Goal: Task Accomplishment & Management: Manage account settings

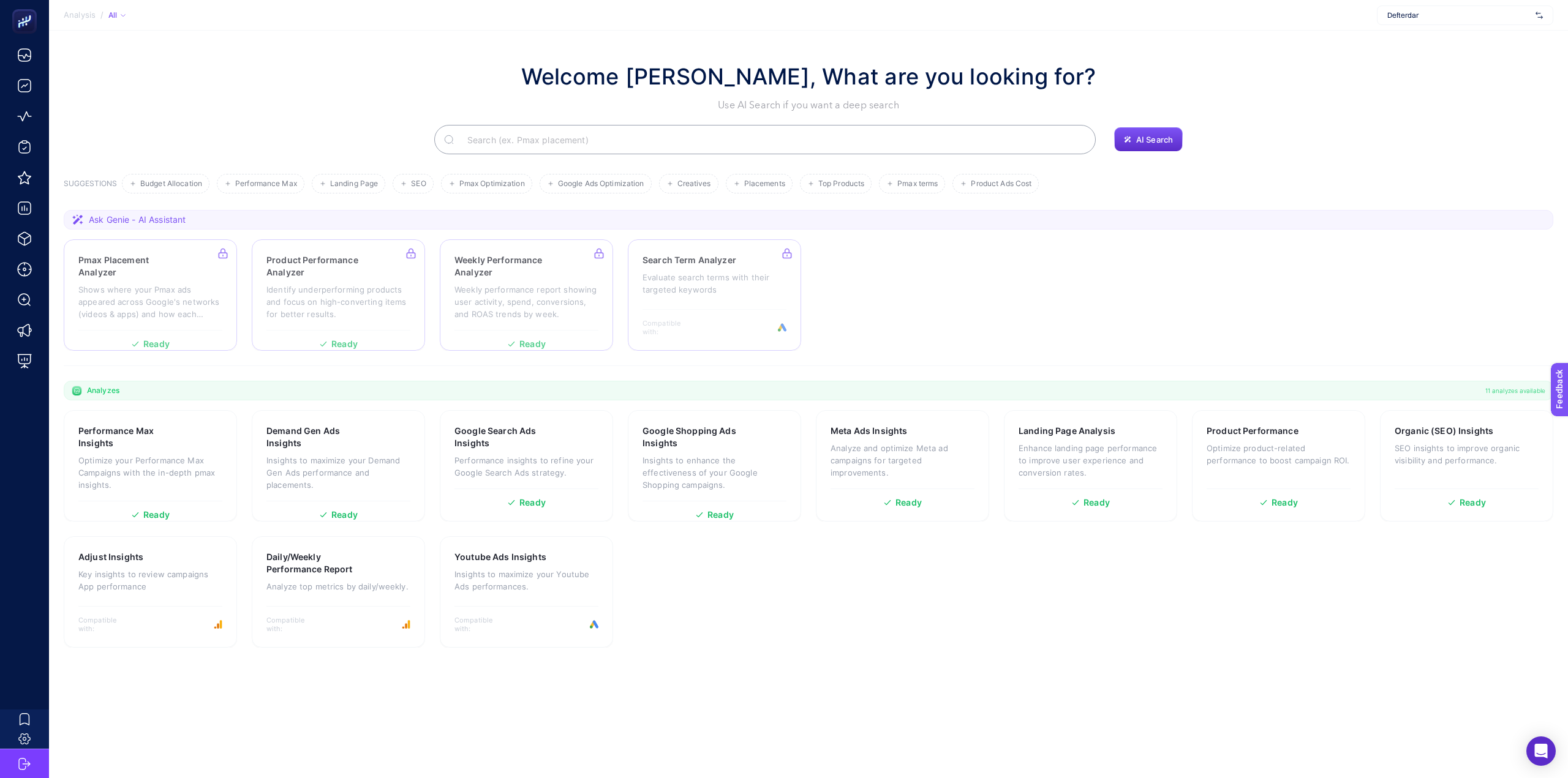
click at [1455, 7] on div "Defterdar" at bounding box center [1465, 15] width 176 height 19
click at [1447, 18] on input "text" at bounding box center [1458, 15] width 143 height 10
click at [1399, 52] on div "eOfis" at bounding box center [1465, 59] width 175 height 19
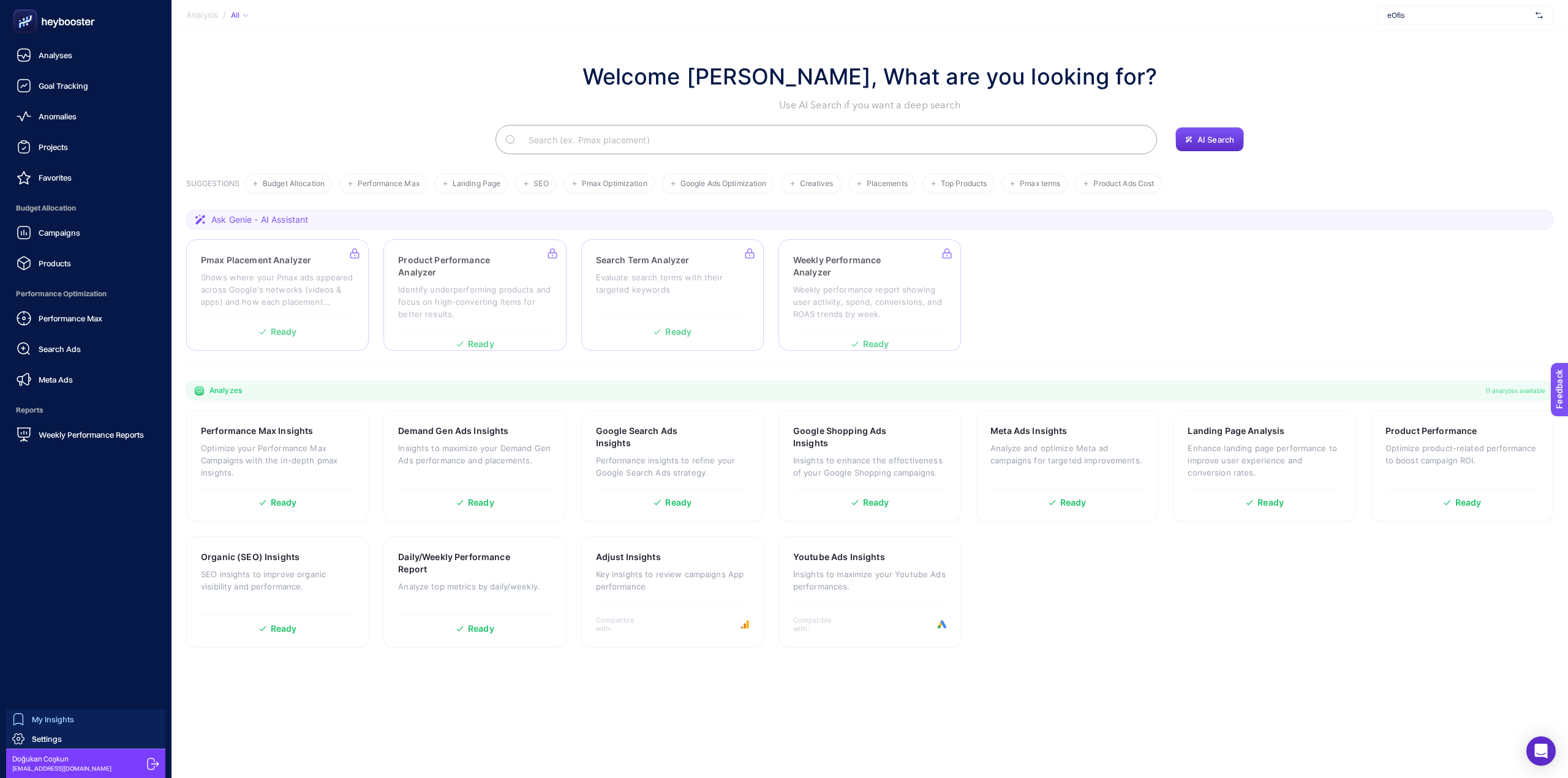
click at [45, 719] on span "My Insights" at bounding box center [53, 719] width 42 height 10
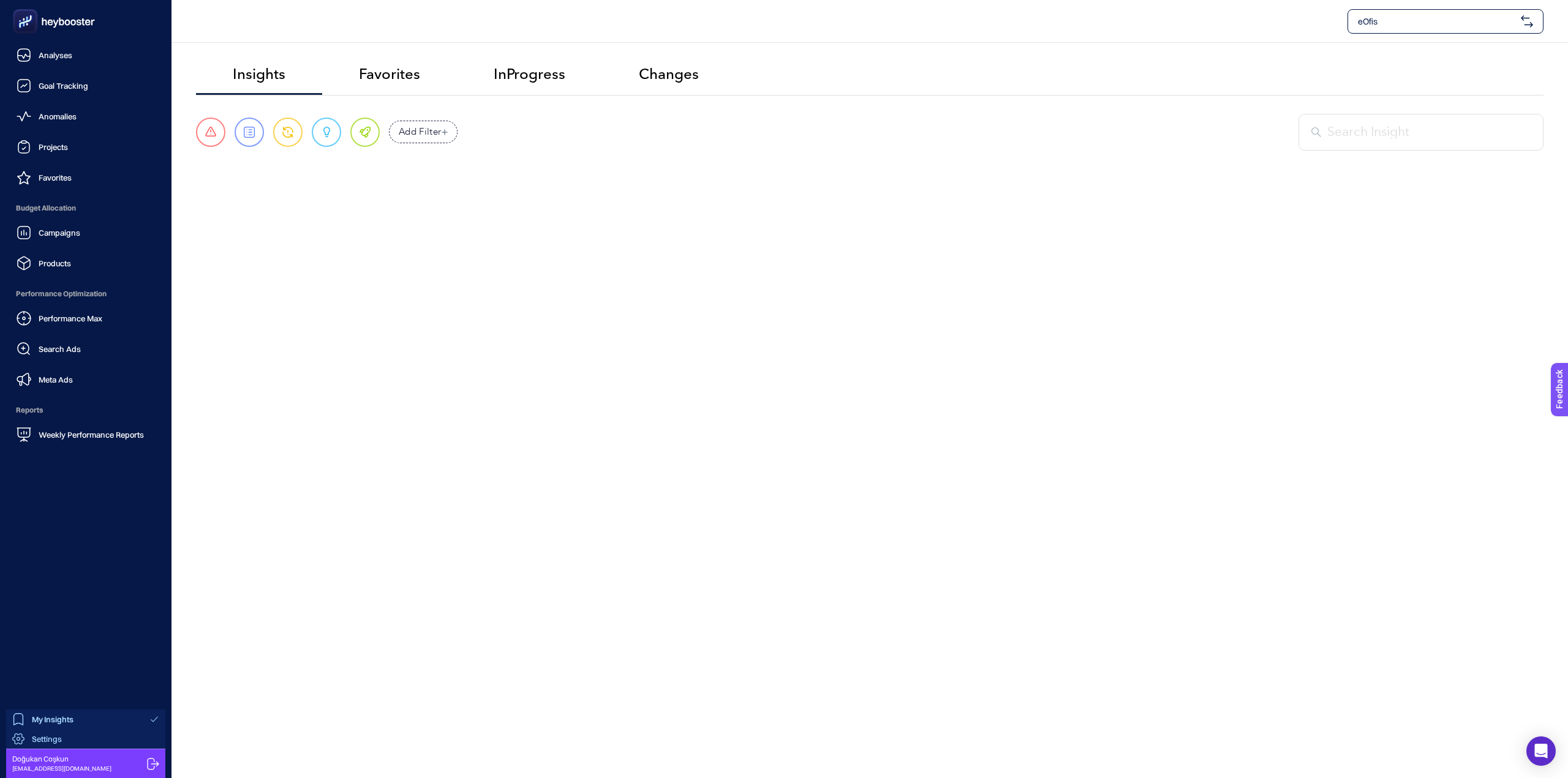
click at [50, 736] on span "Settings" at bounding box center [47, 739] width 30 height 10
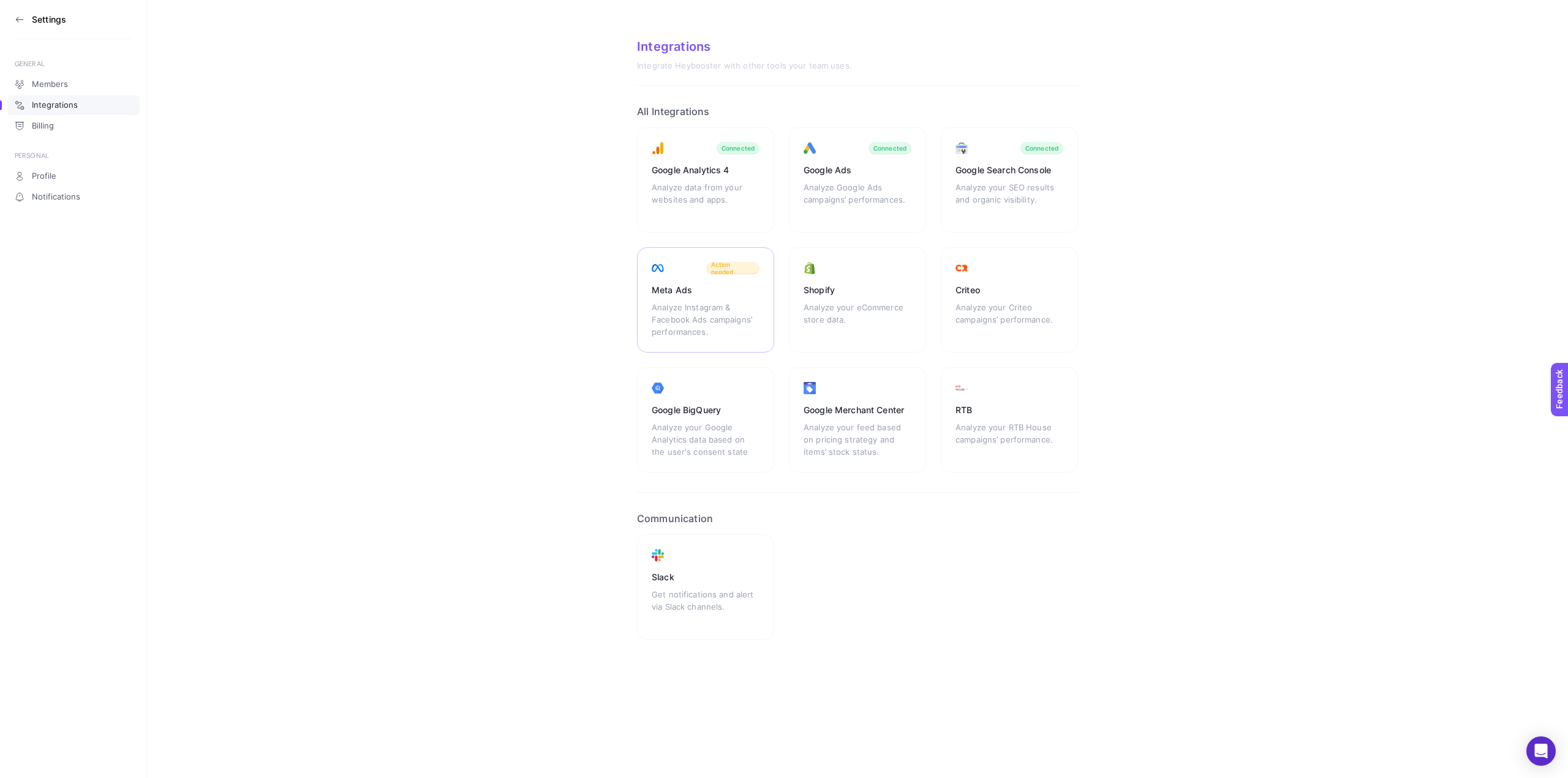
click at [719, 299] on div "Meta Ads Analyze Instagram & Facebook Ads campaigns’ performances. Action needed" at bounding box center [706, 300] width 137 height 105
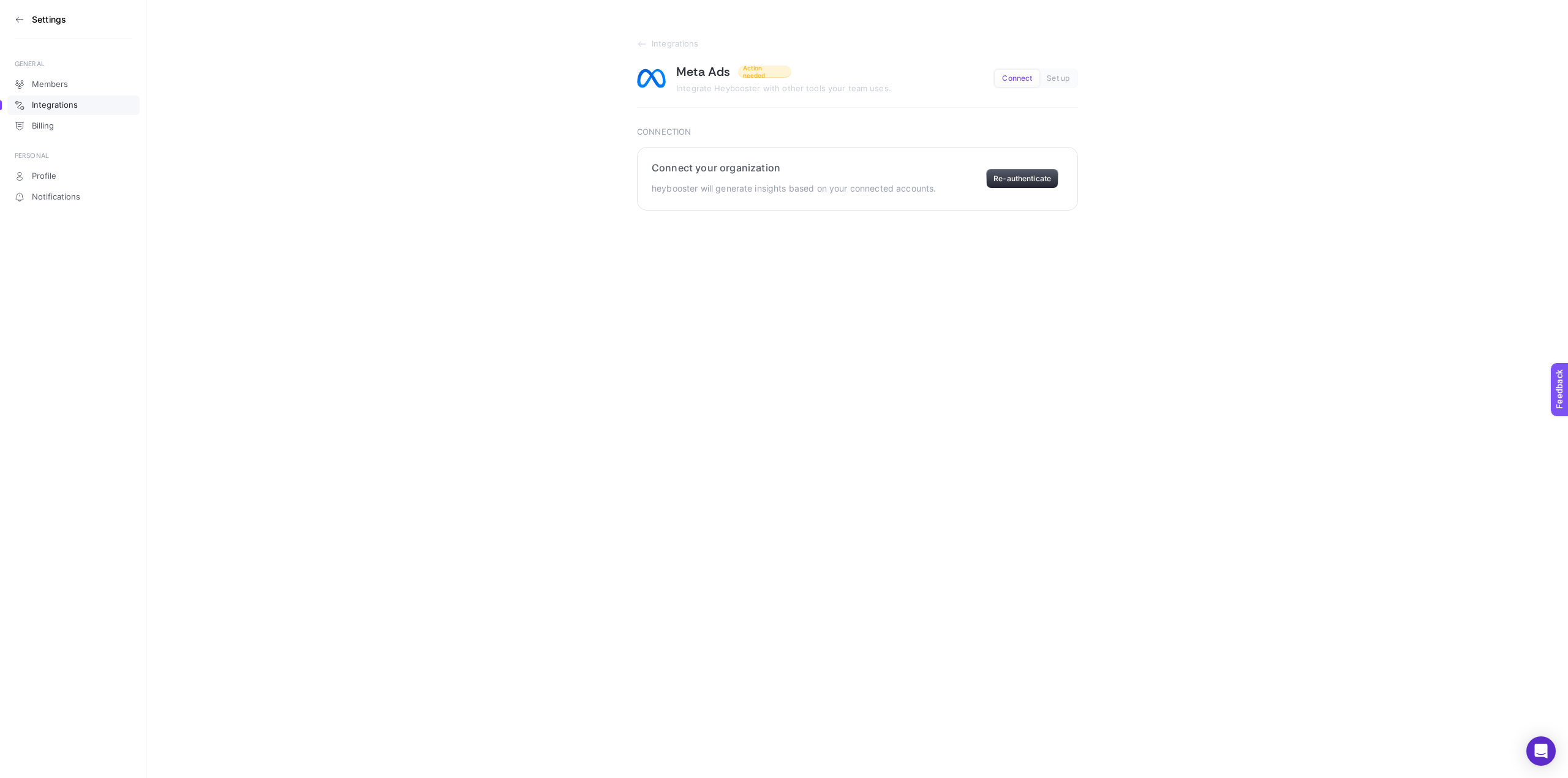
click at [1023, 174] on button "Re-authenticate" at bounding box center [1022, 178] width 73 height 19
click at [824, 335] on div "eOfis eOfis Ofis+ Ballad Vespa Defterdar Reklam Hesabı Doğukan Coşkun" at bounding box center [750, 338] width 196 height 29
click at [752, 395] on li "eOfis" at bounding box center [749, 391] width 190 height 19
click at [735, 340] on span "Select your account" at bounding box center [742, 337] width 162 height 10
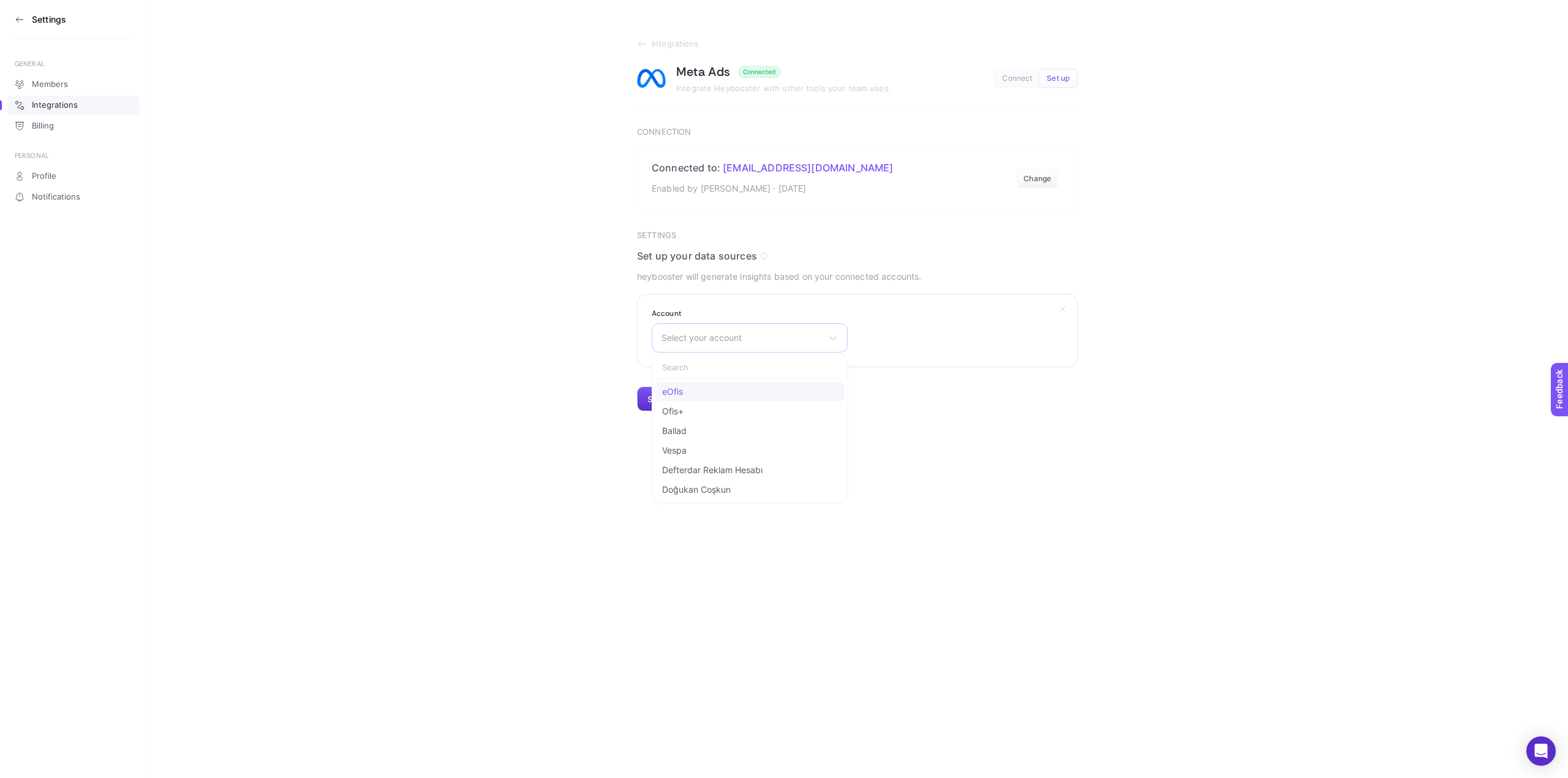
click at [688, 395] on li "eOfis" at bounding box center [749, 391] width 190 height 19
click at [667, 402] on button "Submit" at bounding box center [660, 399] width 47 height 25
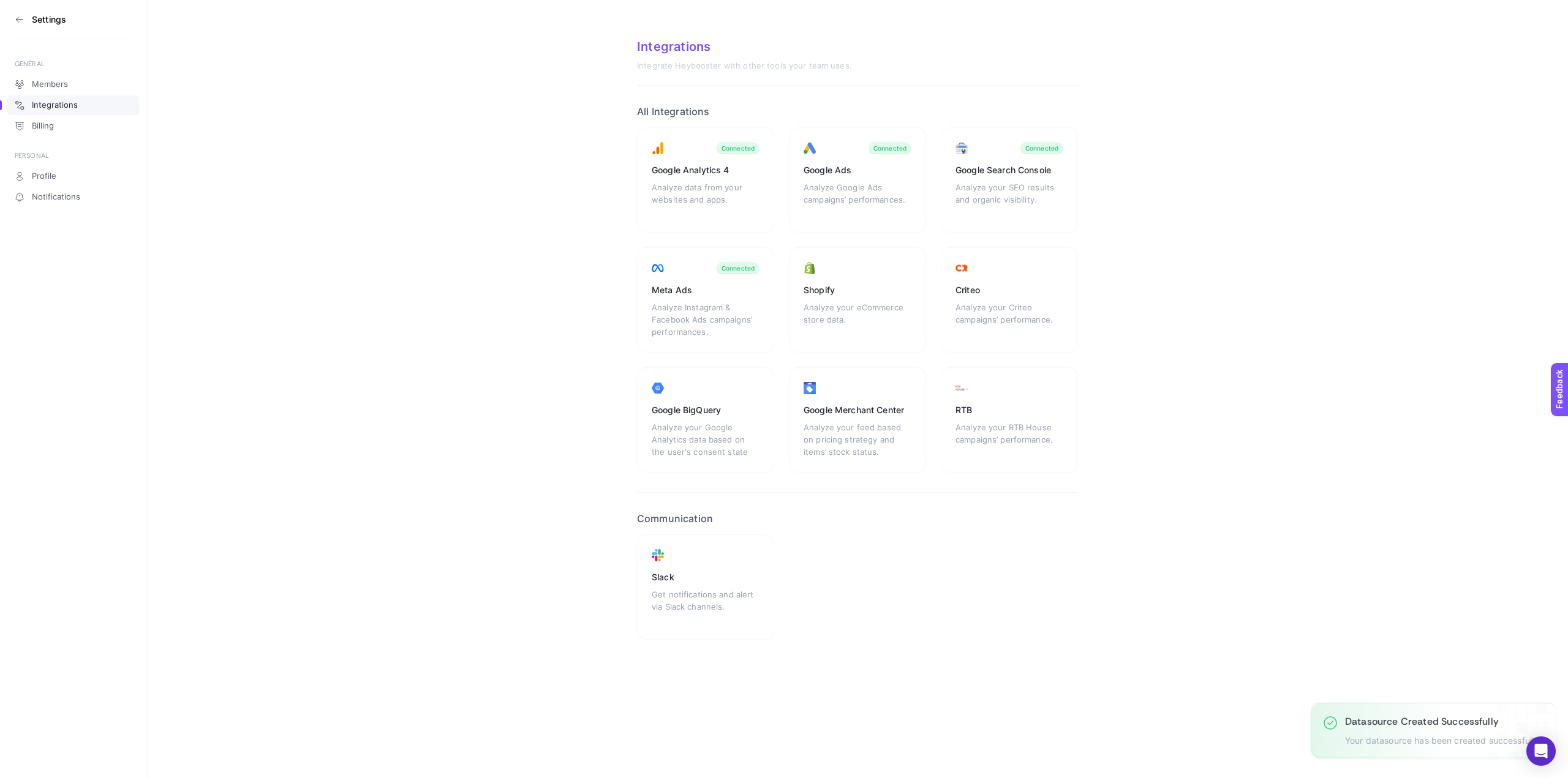
click at [34, 18] on h3 "Settings" at bounding box center [49, 19] width 35 height 10
click at [20, 22] on icon at bounding box center [19, 19] width 10 height 10
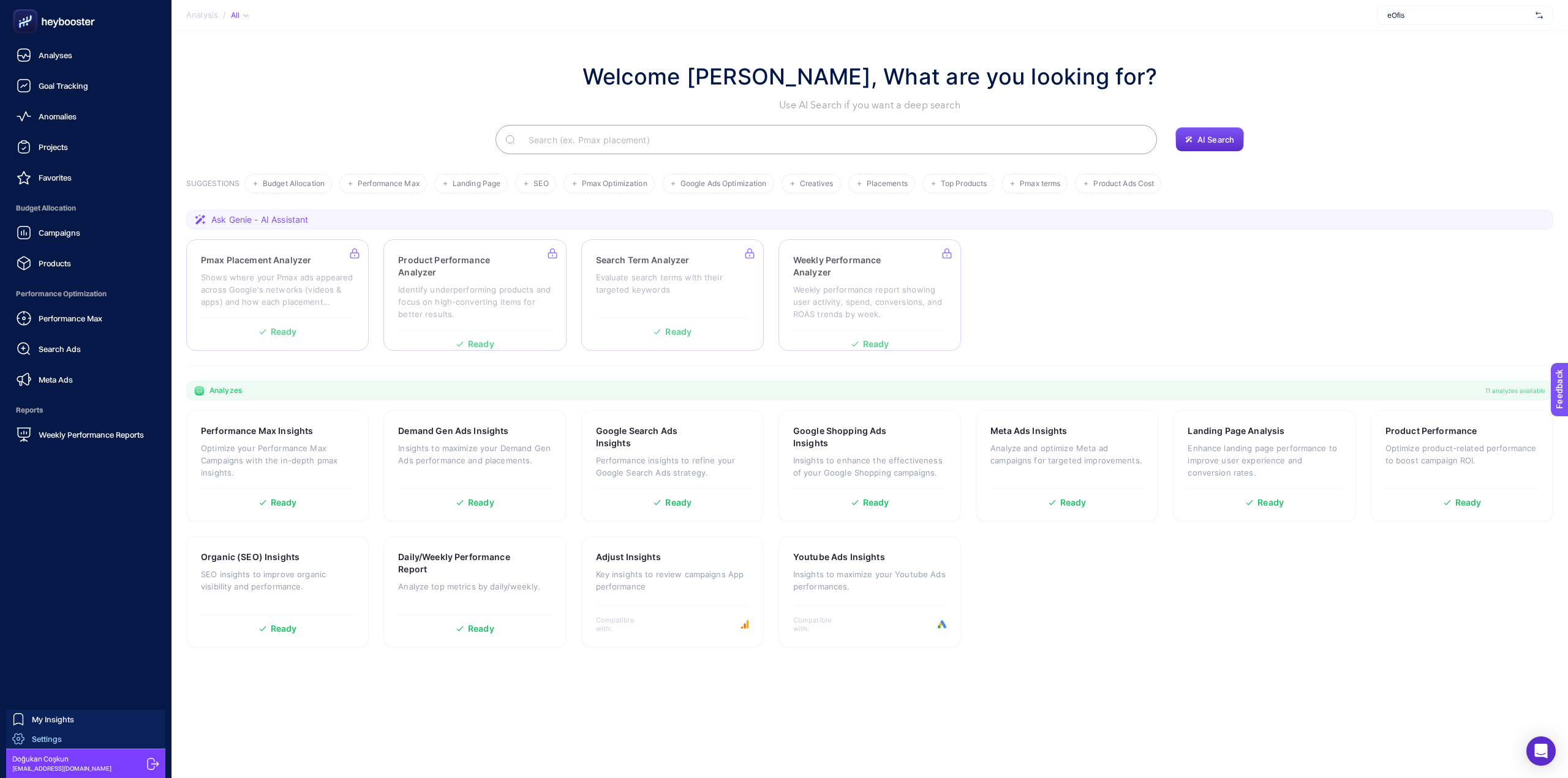
click at [51, 736] on span "Settings" at bounding box center [47, 739] width 30 height 10
